Goal: Find specific page/section: Find specific page/section

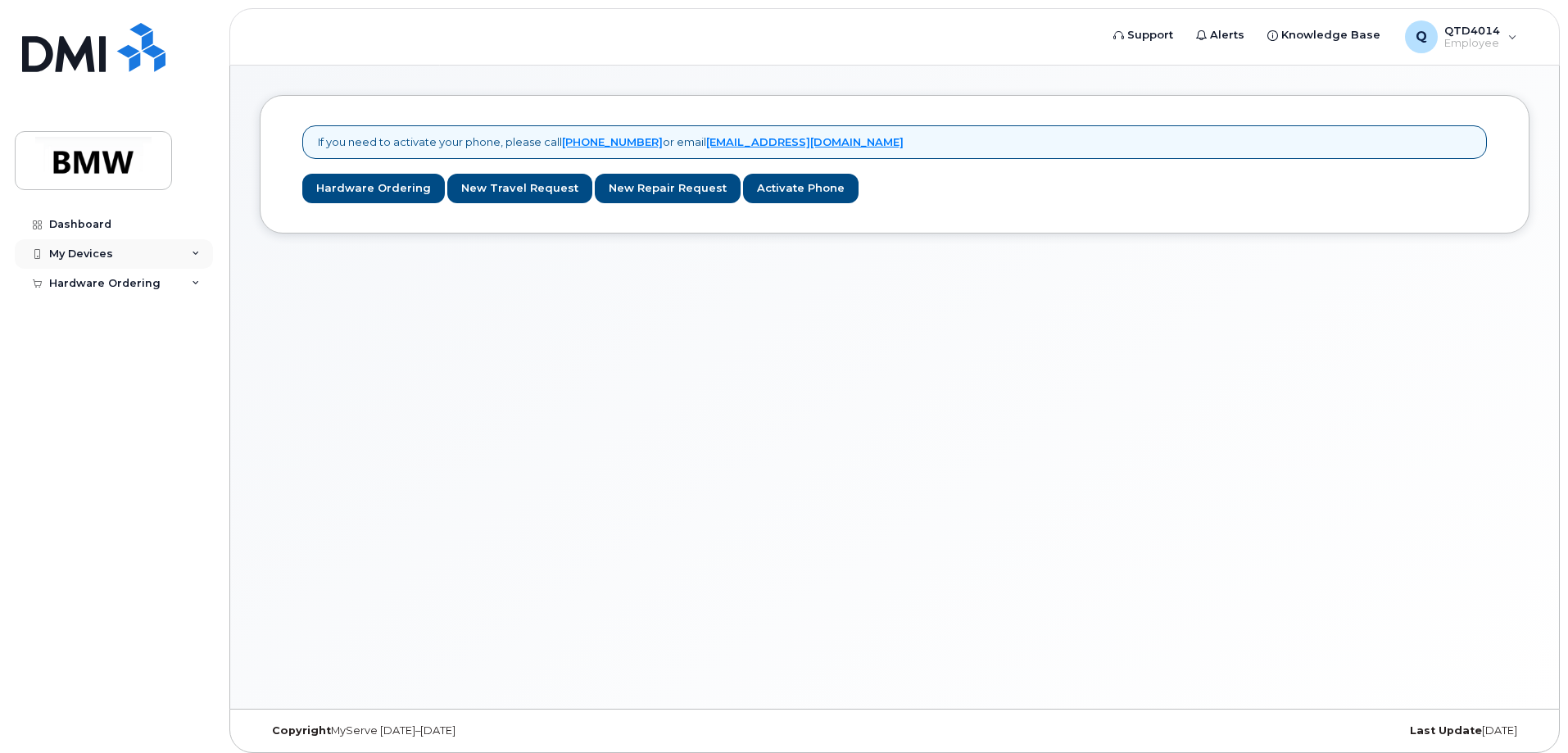
click at [102, 250] on div "My Devices" at bounding box center [81, 254] width 64 height 13
click at [1495, 32] on span "QTD4014" at bounding box center [1472, 30] width 55 height 13
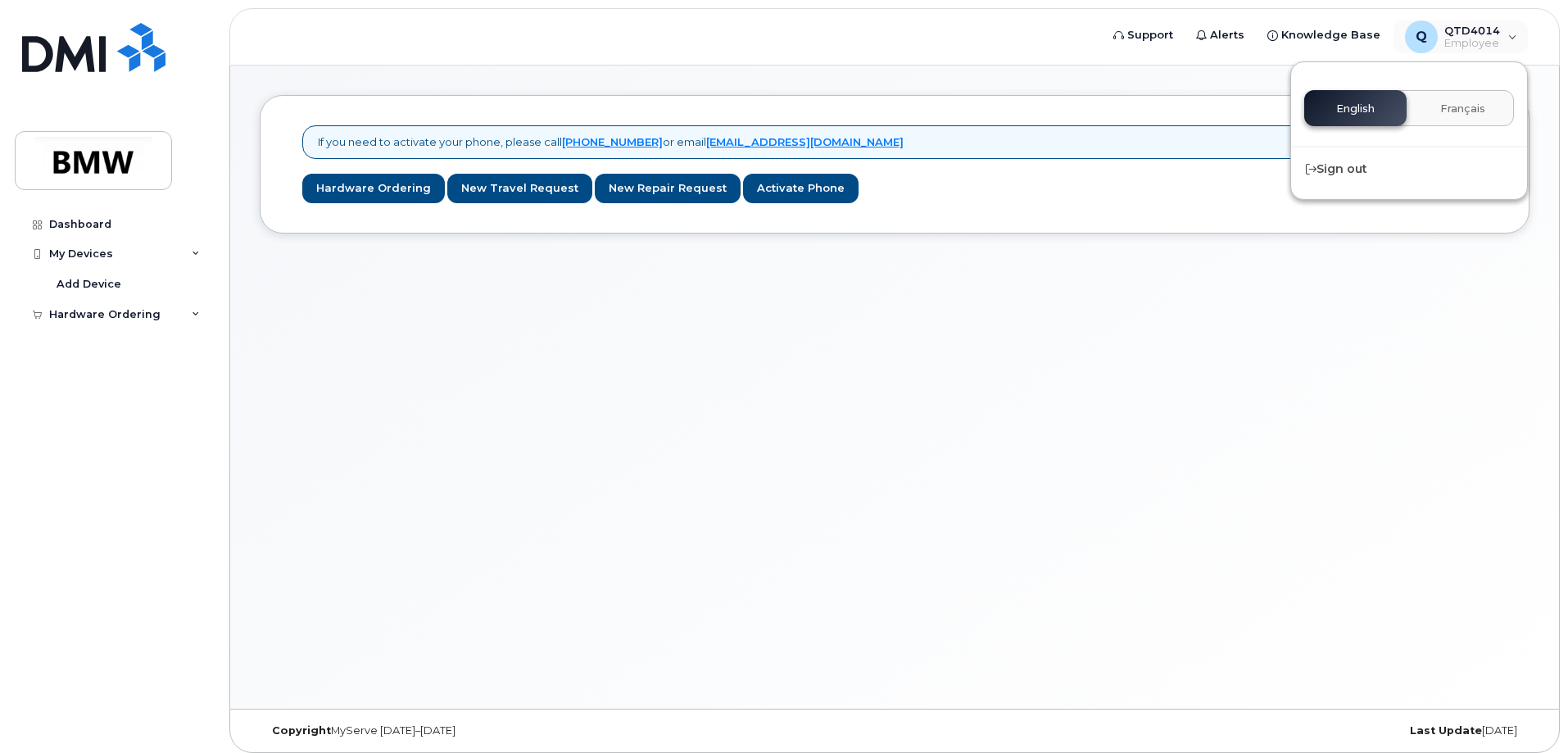
click at [929, 49] on header "Support Alerts Knowledge Base Q QTD4014 Employee English Français Sign out" at bounding box center [894, 37] width 1330 height 57
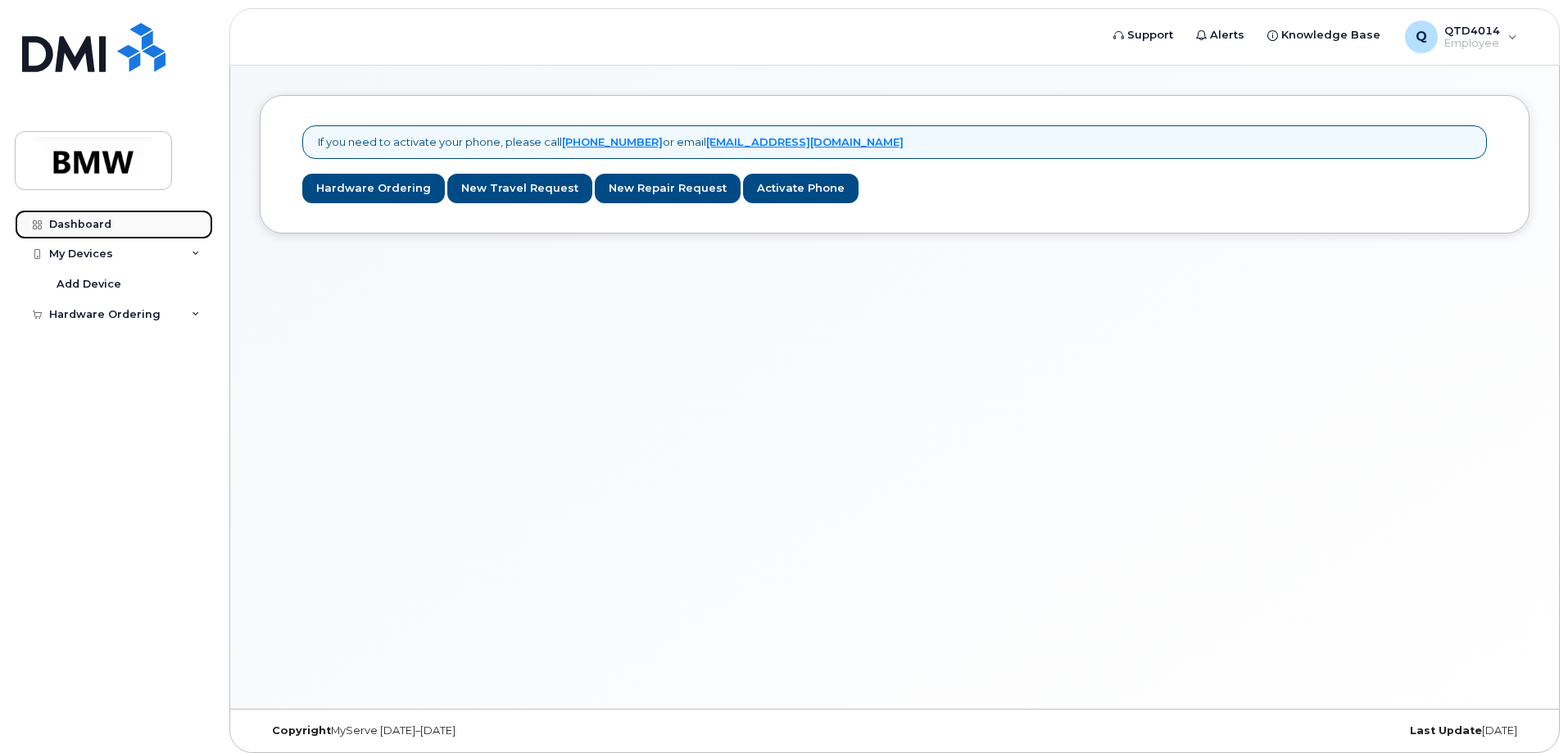
click at [63, 214] on link "Dashboard" at bounding box center [114, 224] width 199 height 29
